Goal: Navigation & Orientation: Find specific page/section

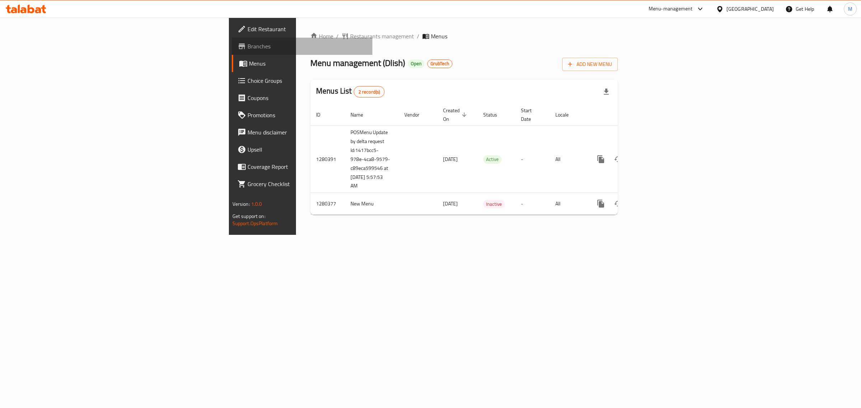
click at [232, 51] on link "Branches" at bounding box center [302, 46] width 141 height 17
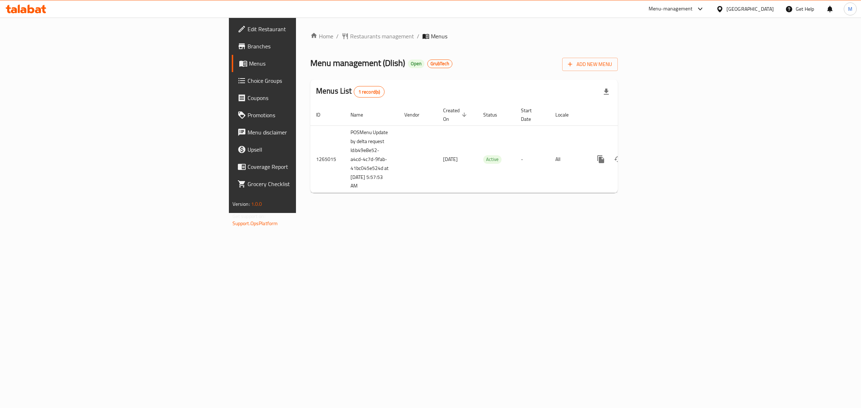
click at [249, 65] on span "Menus" at bounding box center [308, 63] width 118 height 9
click at [247, 49] on span "Branches" at bounding box center [306, 46] width 119 height 9
click at [247, 50] on span "Branches" at bounding box center [306, 46] width 119 height 9
click at [232, 40] on link "Branches" at bounding box center [302, 46] width 141 height 17
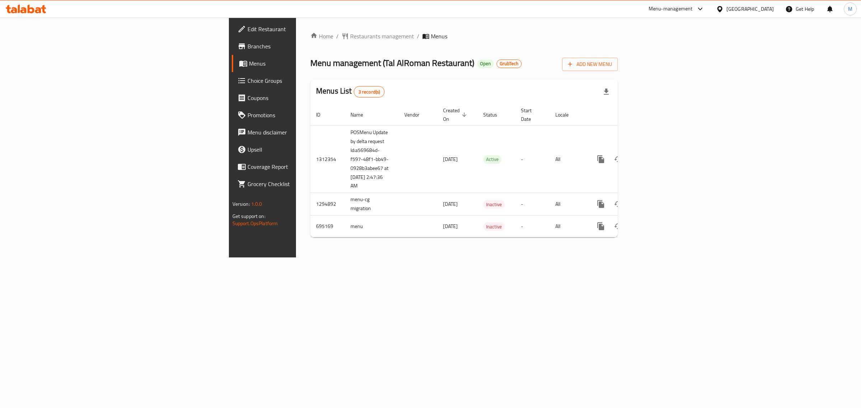
click at [247, 42] on span "Branches" at bounding box center [306, 46] width 119 height 9
click at [247, 43] on span "Branches" at bounding box center [306, 46] width 119 height 9
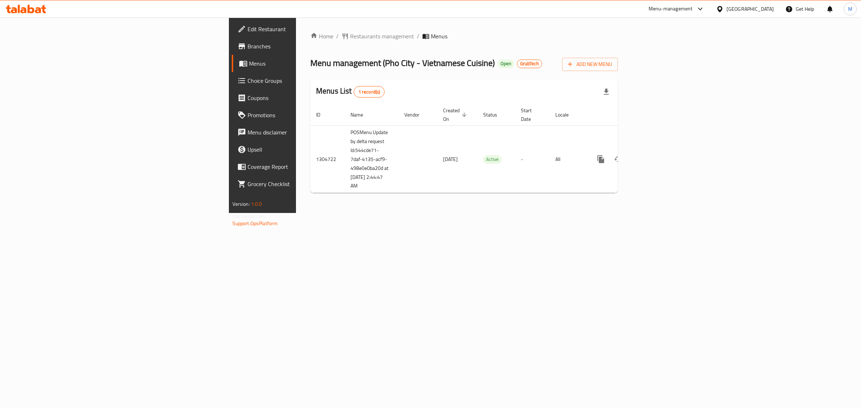
click at [232, 53] on link "Branches" at bounding box center [302, 46] width 141 height 17
